Goal: Navigation & Orientation: Find specific page/section

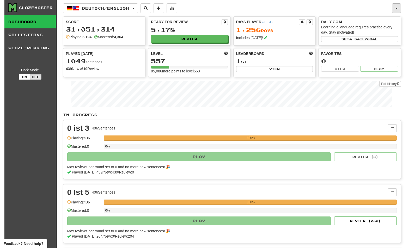
click at [397, 7] on button "button" at bounding box center [396, 8] width 9 height 10
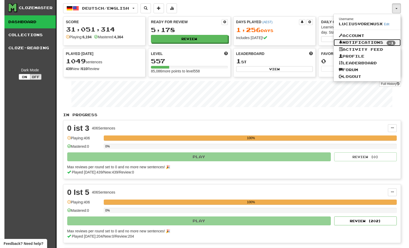
click at [369, 44] on link "Notifications -1" at bounding box center [367, 42] width 67 height 7
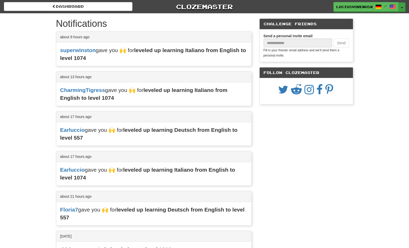
click at [402, 7] on button "Toggle Dropdown" at bounding box center [401, 6] width 7 height 9
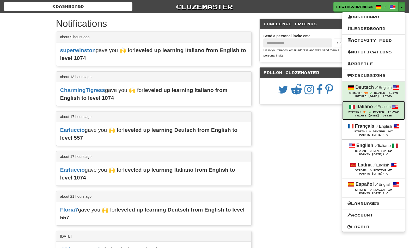
click at [362, 109] on strong "Italiano" at bounding box center [364, 106] width 16 height 5
